Goal: Communication & Community: Share content

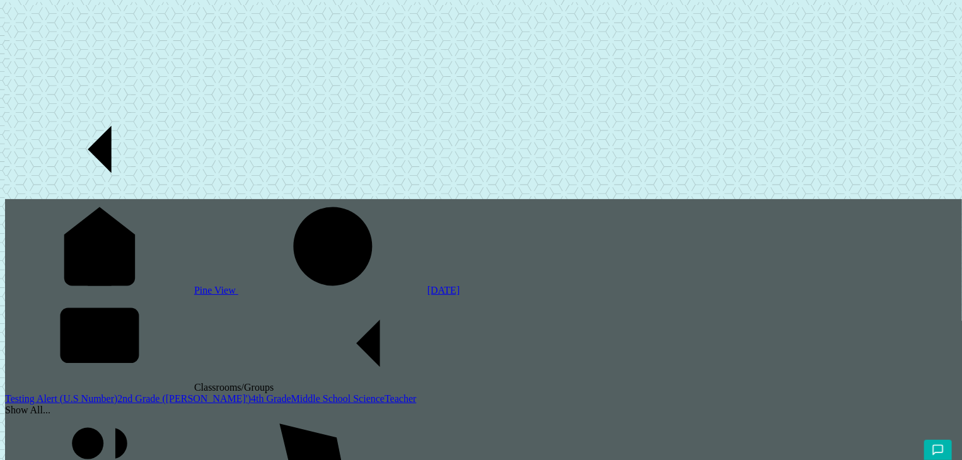
click at [117, 393] on link "2nd Grade ([PERSON_NAME]')" at bounding box center [184, 398] width 134 height 11
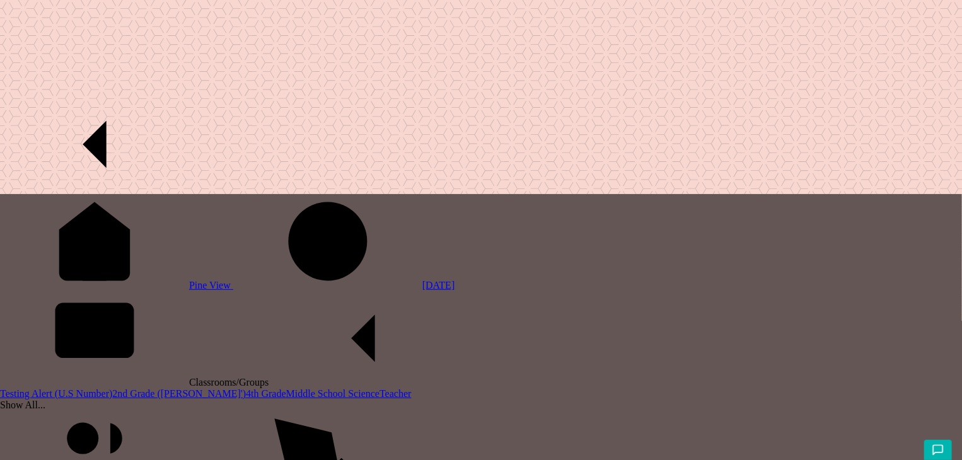
drag, startPoint x: 422, startPoint y: 398, endPoint x: 410, endPoint y: 369, distance: 31.6
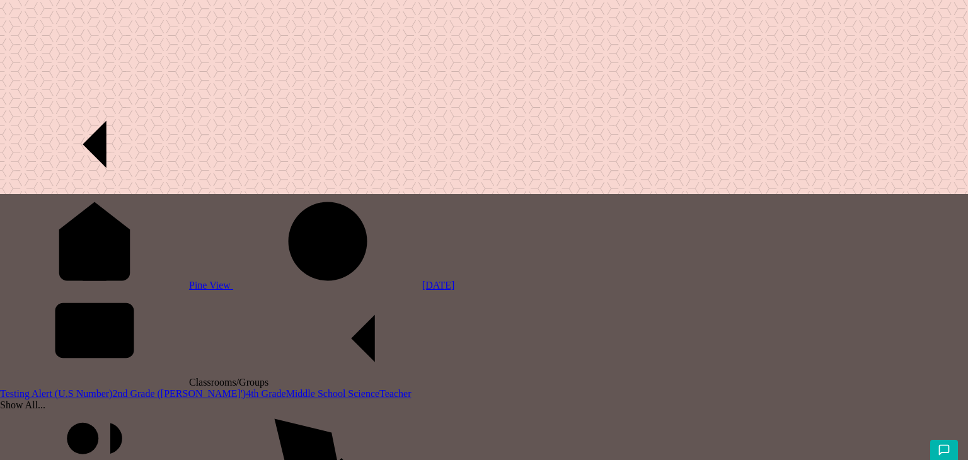
type input "T"
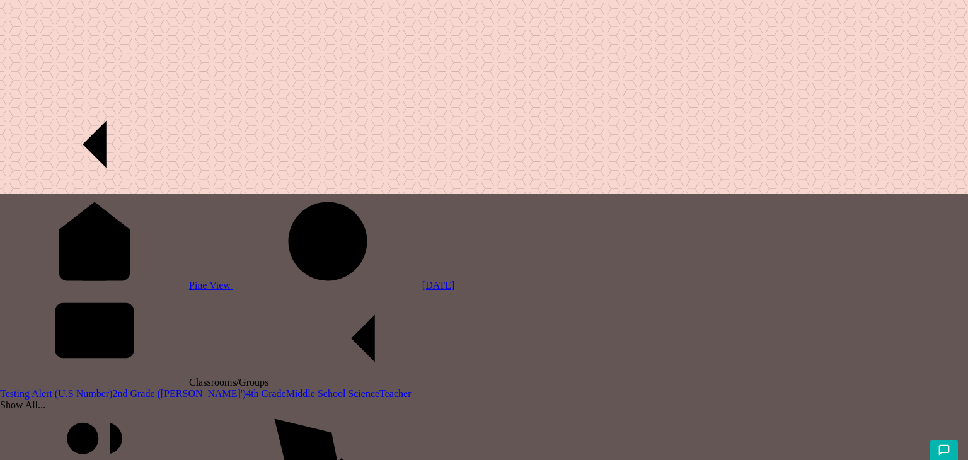
type input "D"
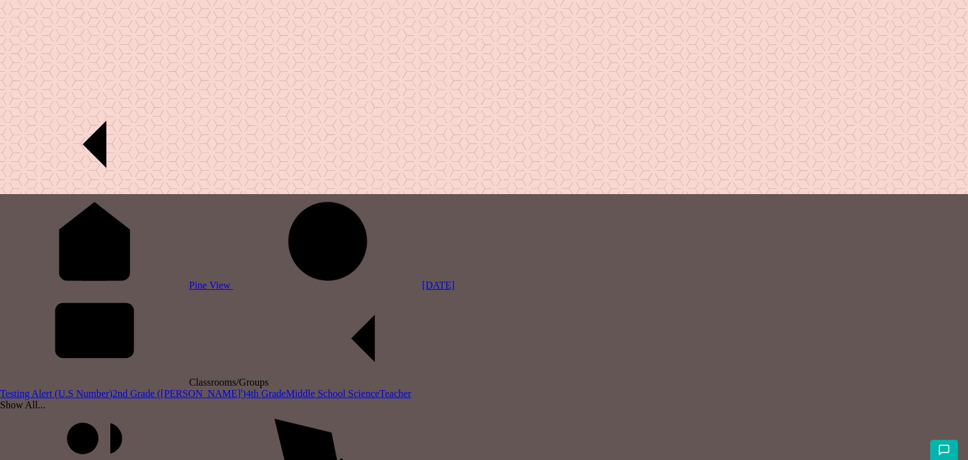
type input "SEnd testing without title"
drag, startPoint x: 263, startPoint y: 103, endPoint x: 338, endPoint y: 102, distance: 74.4
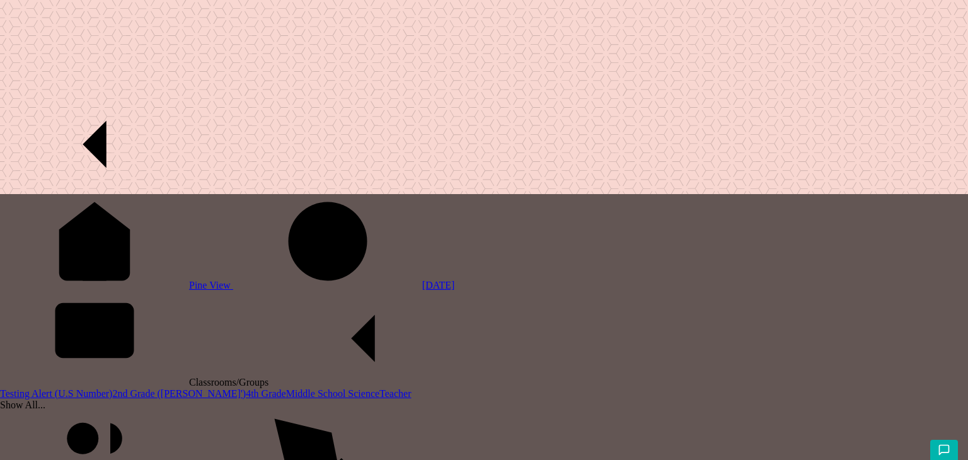
drag, startPoint x: 338, startPoint y: 102, endPoint x: 262, endPoint y: 101, distance: 75.6
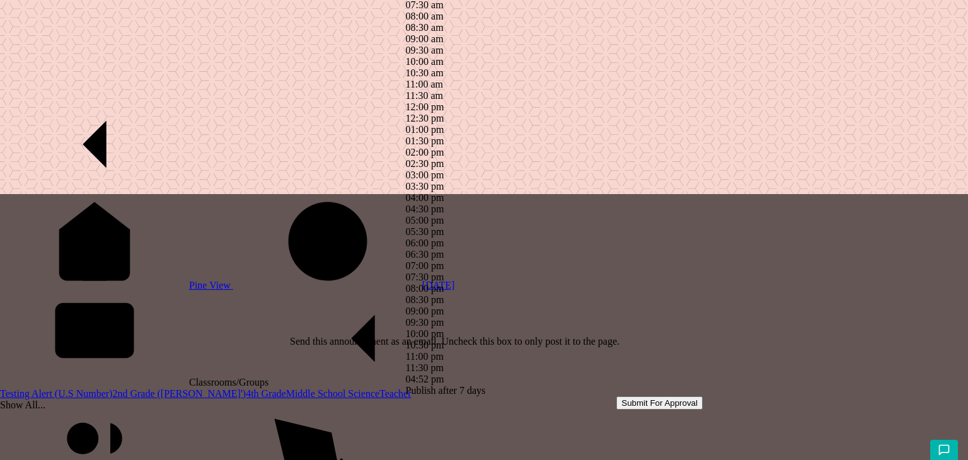
checkbox input "false"
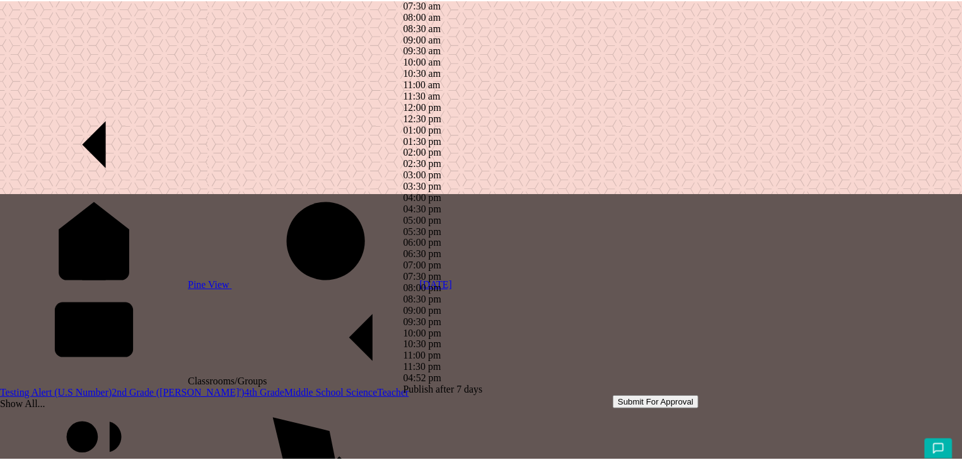
scroll to position [197, 0]
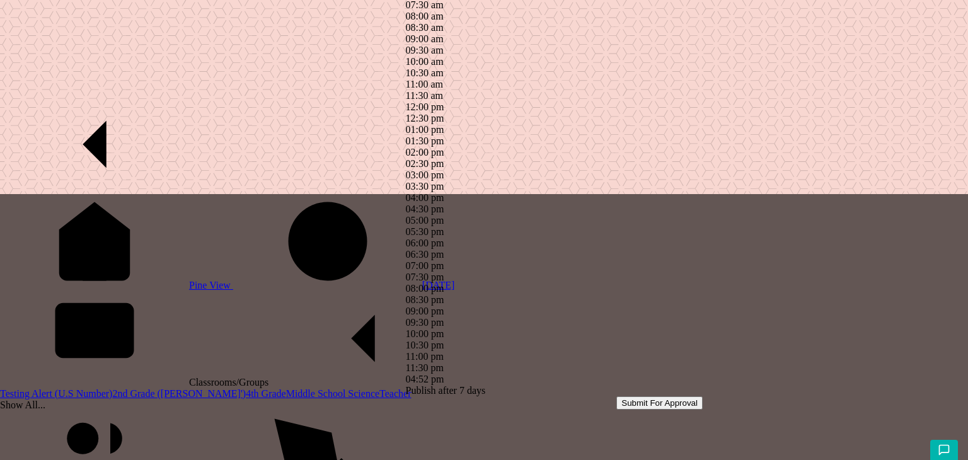
type input "04:30 am"
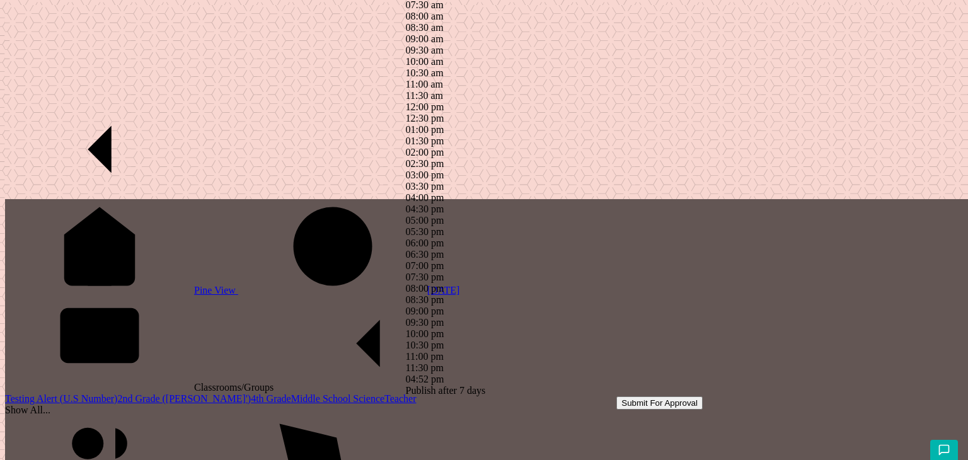
click at [674, 396] on button "Submit For Approval" at bounding box center [659, 402] width 86 height 13
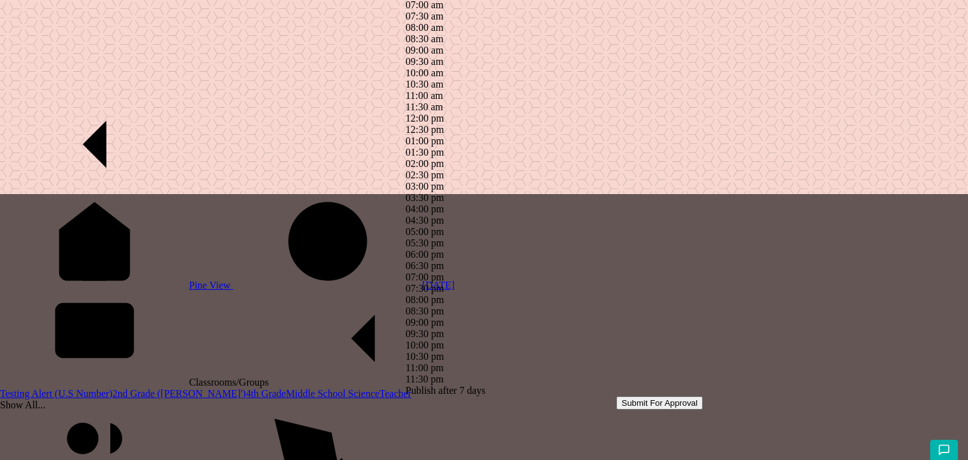
click at [528, 396] on div "Submit For Approval" at bounding box center [554, 402] width 297 height 13
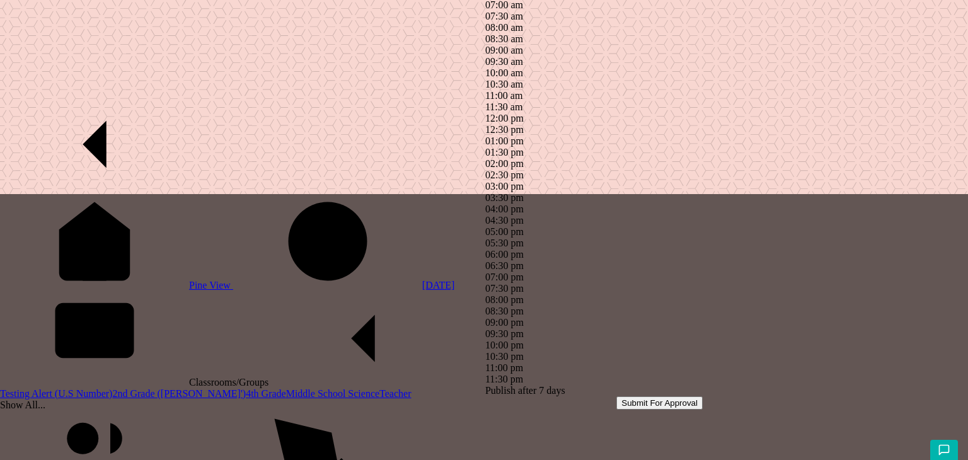
type input "2nd"
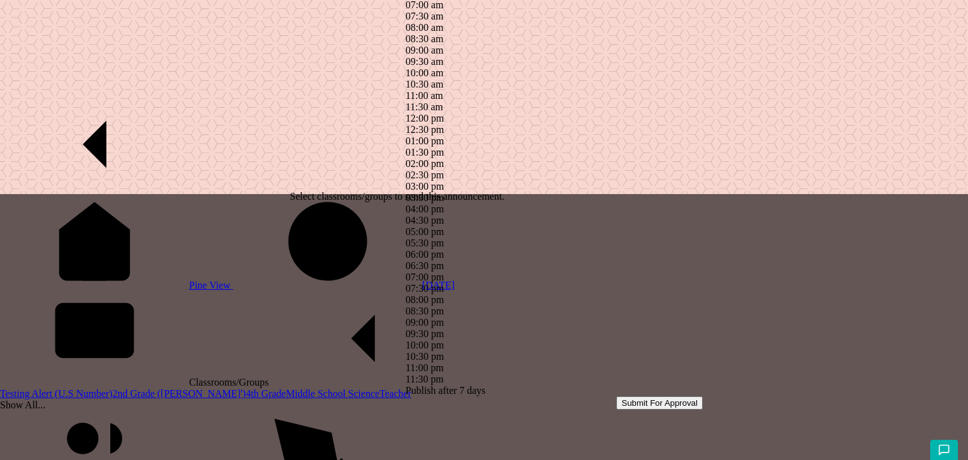
drag, startPoint x: 463, startPoint y: 207, endPoint x: 425, endPoint y: 208, distance: 37.8
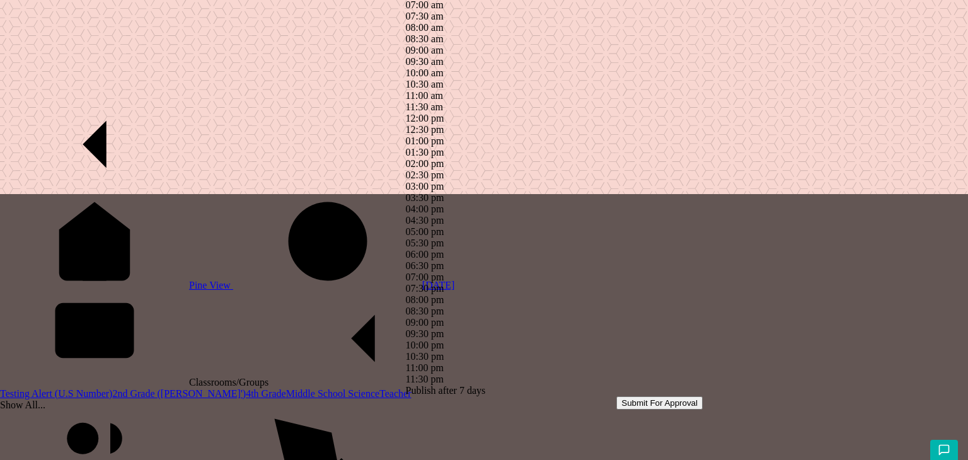
type input "3"
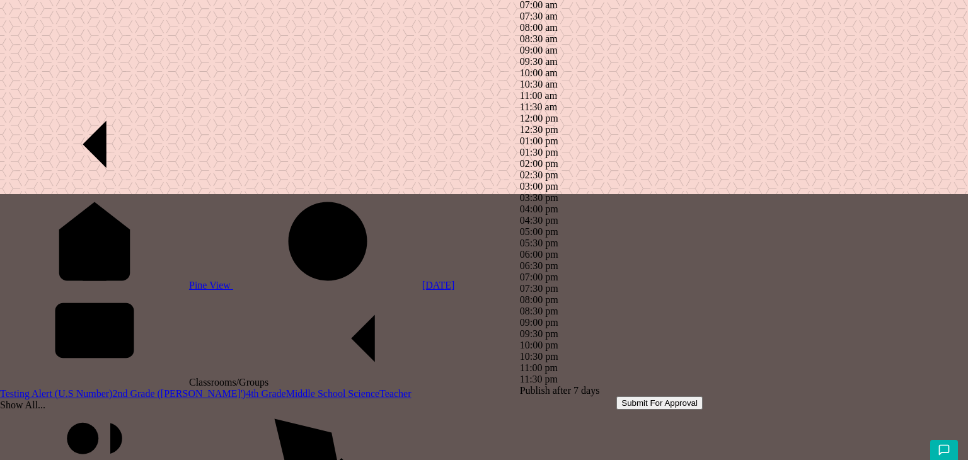
type input "3r"
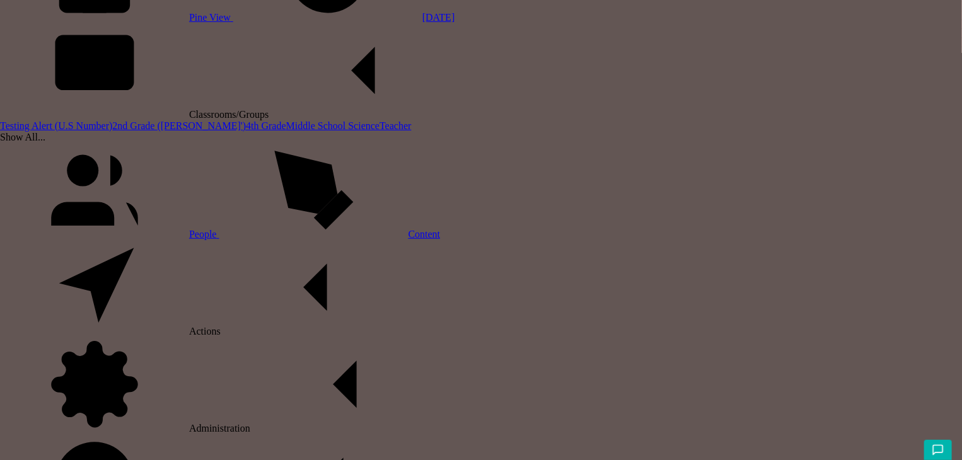
scroll to position [271, 0]
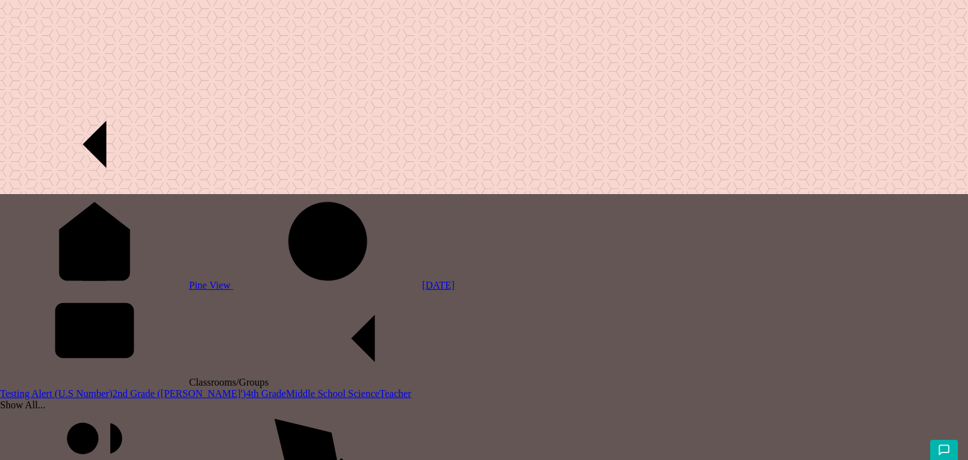
type input "New post created"
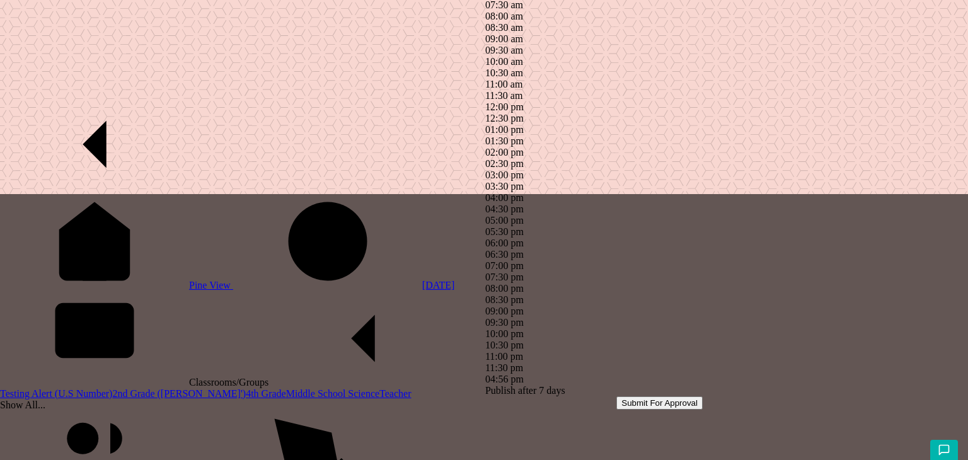
type input "2"
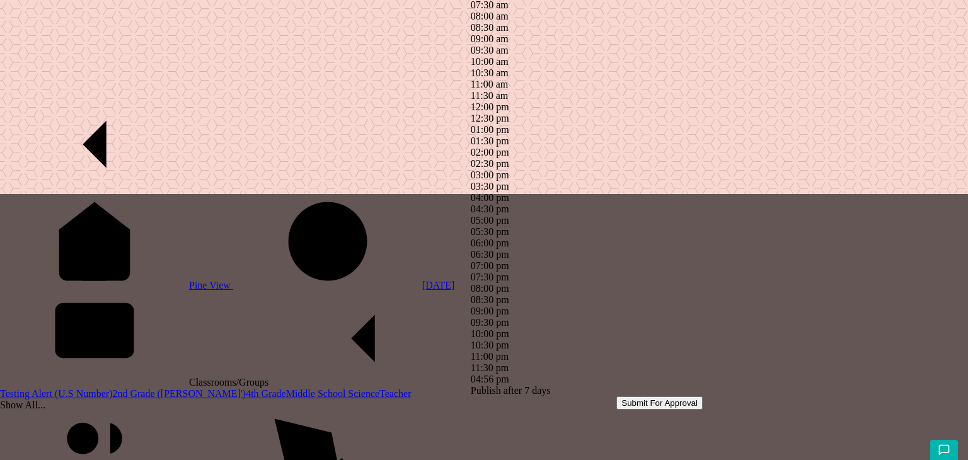
type input "2nd grade ([PERSON_NAME]')"
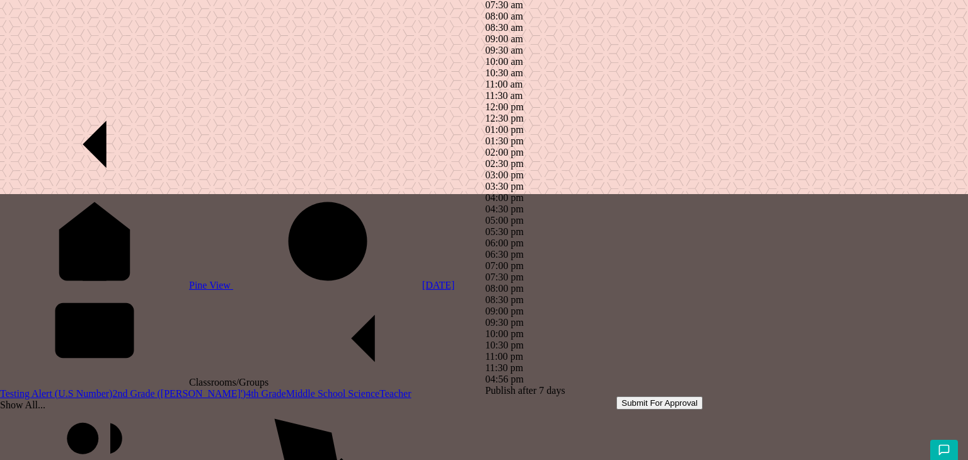
type input "2nd"
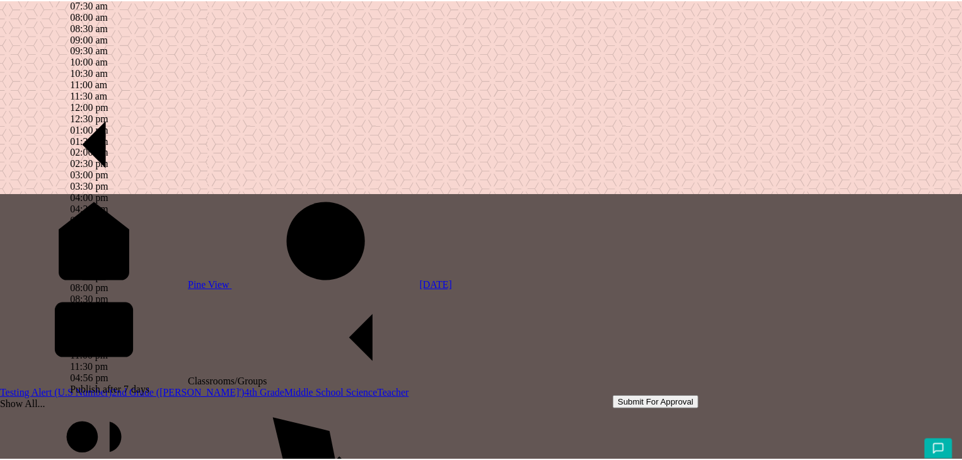
scroll to position [534, 0]
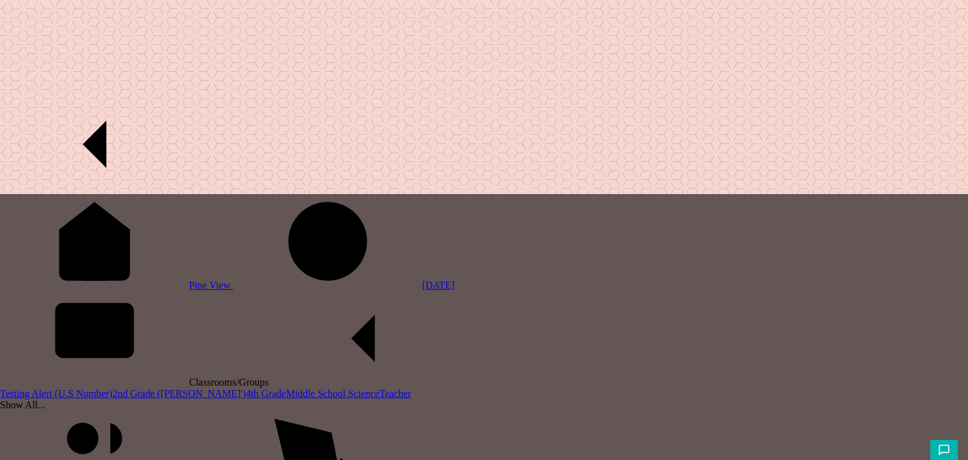
copy div "1. Current group/classroom should be pre-selected 2. User should be able to sel…"
